Goal: Task Accomplishment & Management: Use online tool/utility

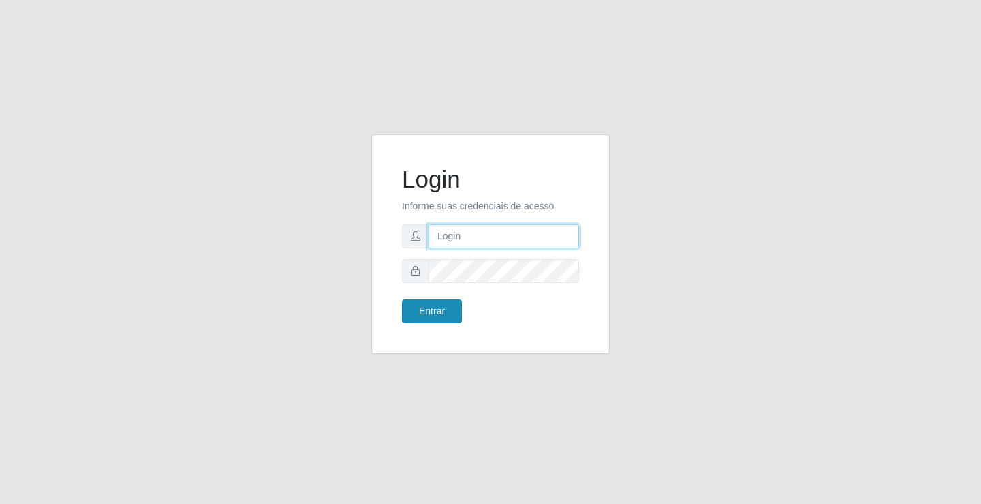
type input "[EMAIL_ADDRESS][DOMAIN_NAME]"
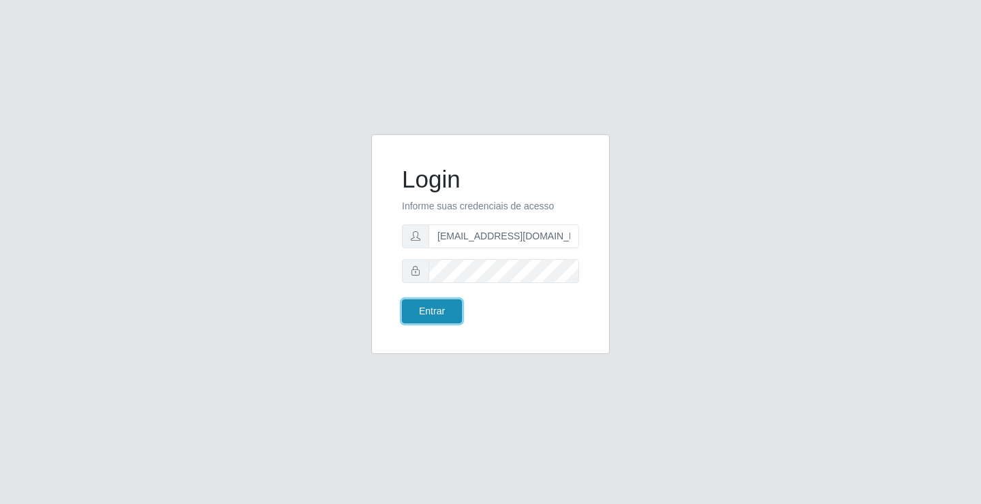
click at [447, 311] on button "Entrar" at bounding box center [432, 311] width 60 height 24
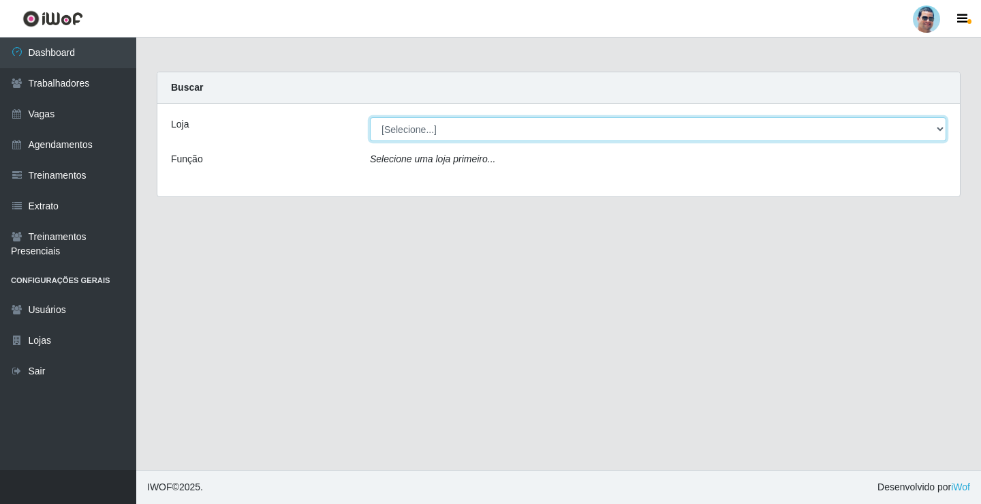
click at [487, 134] on select "[Selecione...] Mercadinho Extrabom" at bounding box center [658, 129] width 577 height 24
select select "175"
click at [370, 117] on select "[Selecione...] Mercadinho Extrabom" at bounding box center [658, 129] width 577 height 24
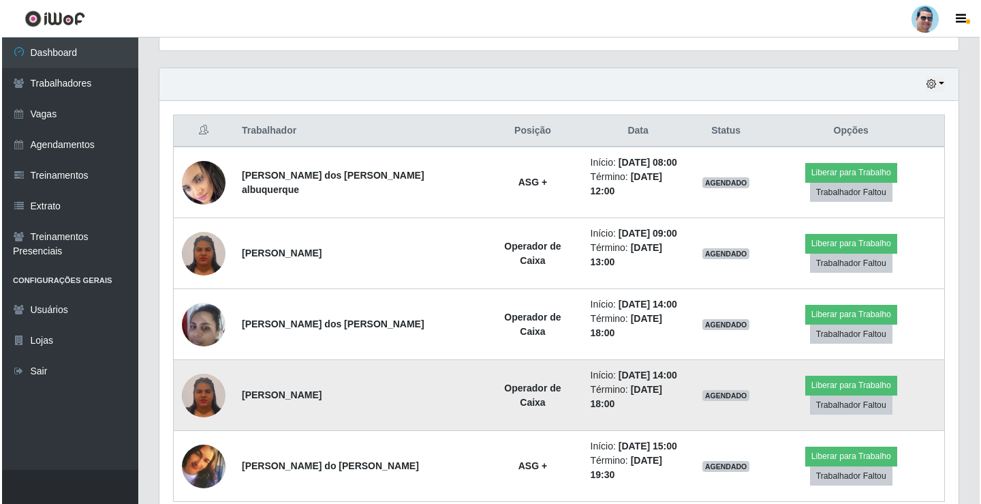
scroll to position [462, 0]
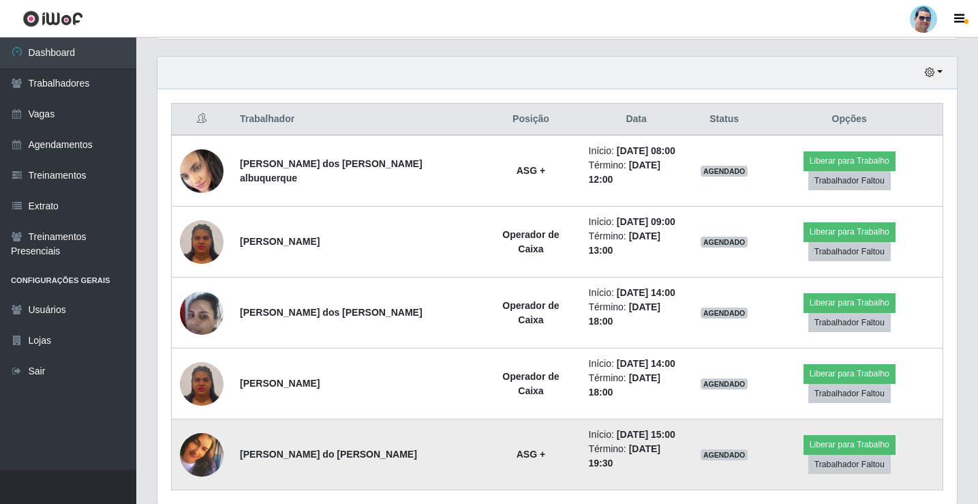
click at [201, 433] on img at bounding box center [202, 455] width 44 height 44
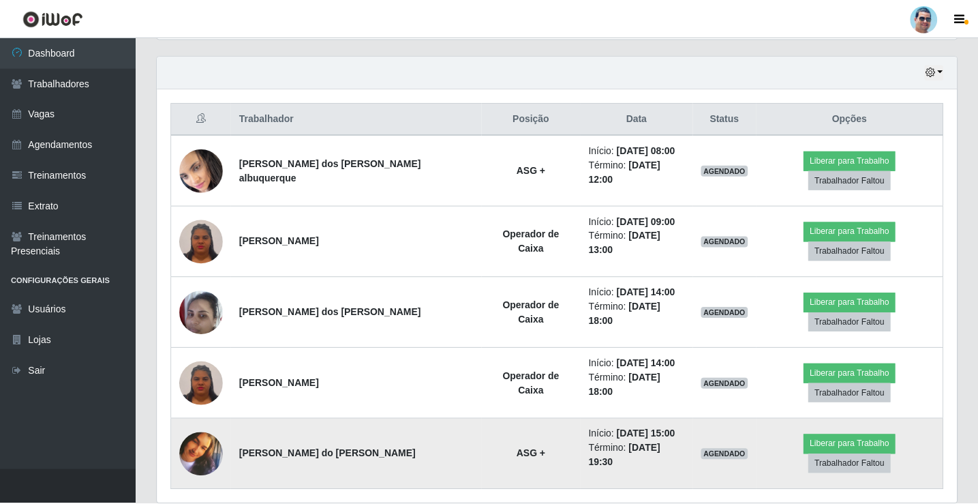
scroll to position [283, 793]
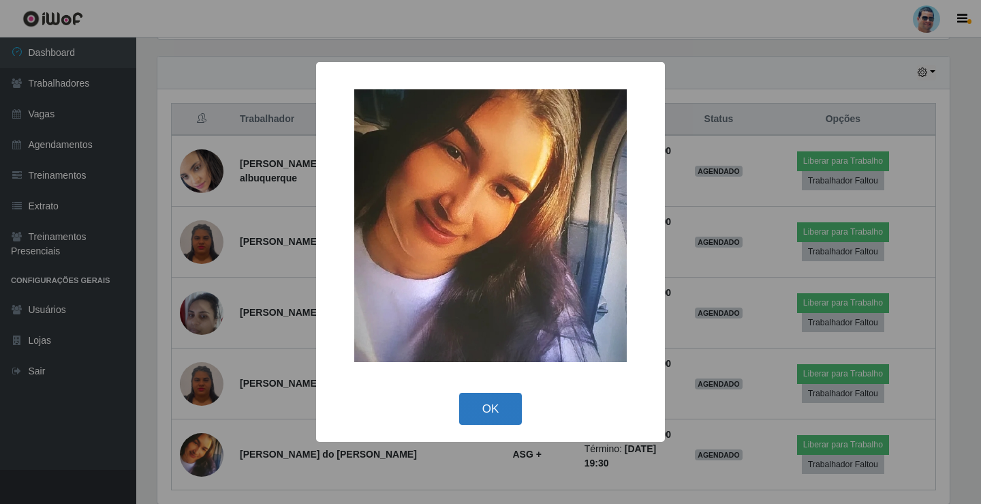
click at [500, 407] on button "OK" at bounding box center [490, 409] width 63 height 32
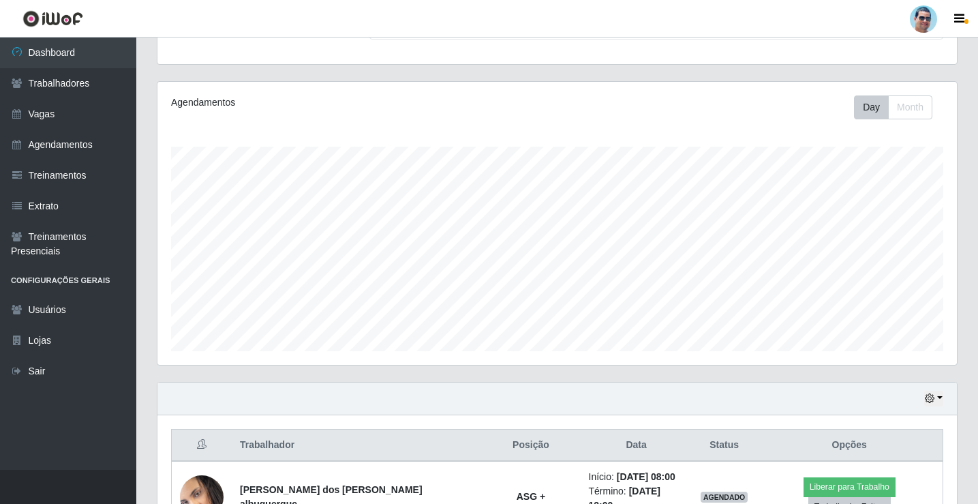
scroll to position [0, 0]
